Goal: Task Accomplishment & Management: Complete application form

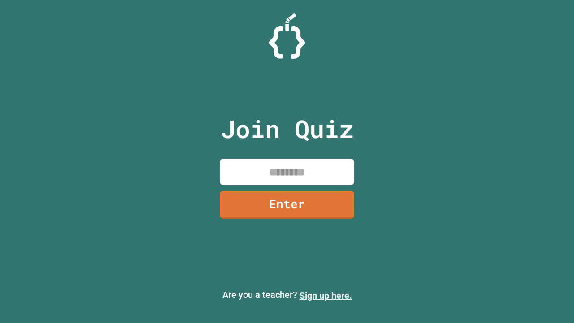
click at [326, 296] on link "Sign up here." at bounding box center [326, 295] width 52 height 11
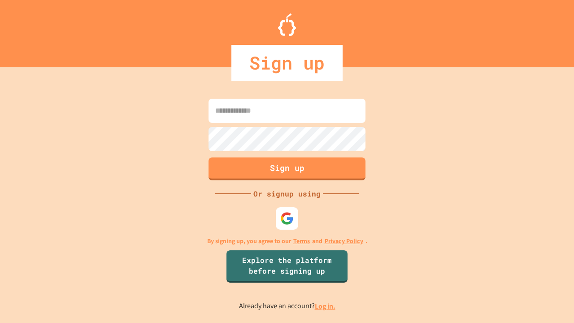
click at [326, 306] on link "Log in." at bounding box center [325, 306] width 21 height 9
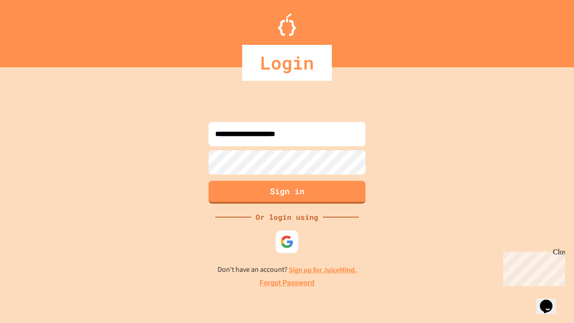
type input "**********"
